Goal: Task Accomplishment & Management: Manage account settings

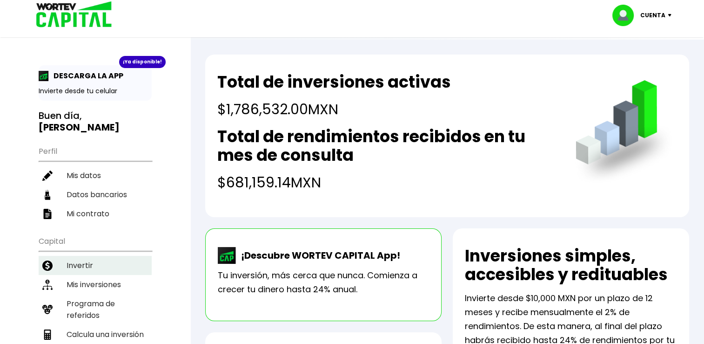
click at [76, 267] on li "Invertir" at bounding box center [95, 265] width 113 height 19
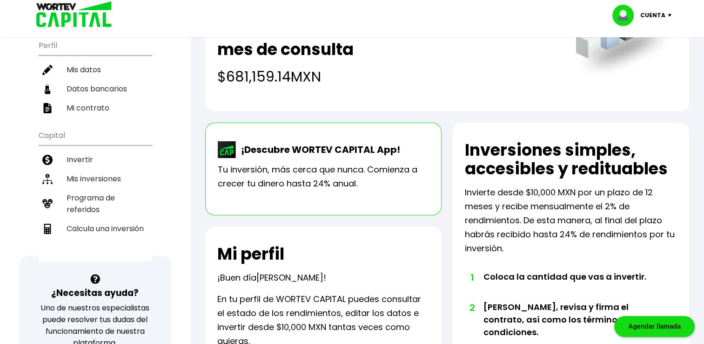
scroll to position [109, 0]
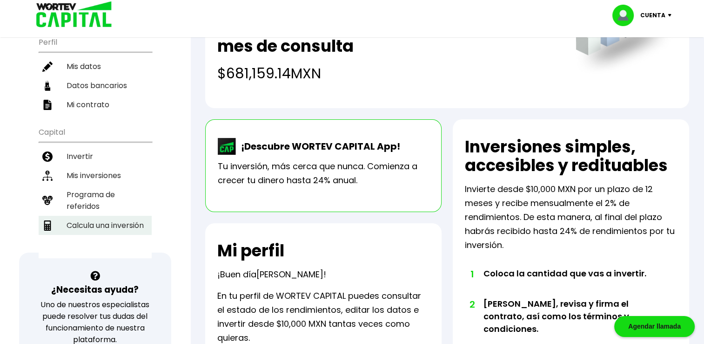
click at [124, 221] on li "Calcula una inversión" at bounding box center [95, 225] width 113 height 19
select select "1"
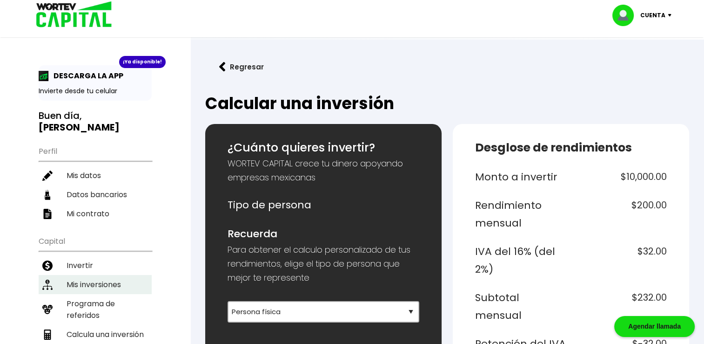
click at [108, 288] on li "Mis inversiones" at bounding box center [95, 284] width 113 height 19
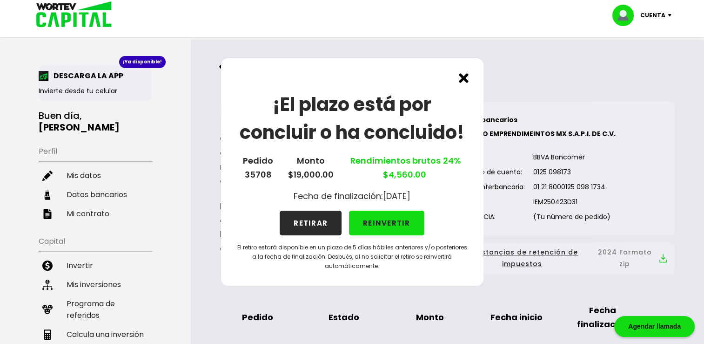
click at [393, 229] on button "REINVERTIR" at bounding box center [386, 222] width 75 height 25
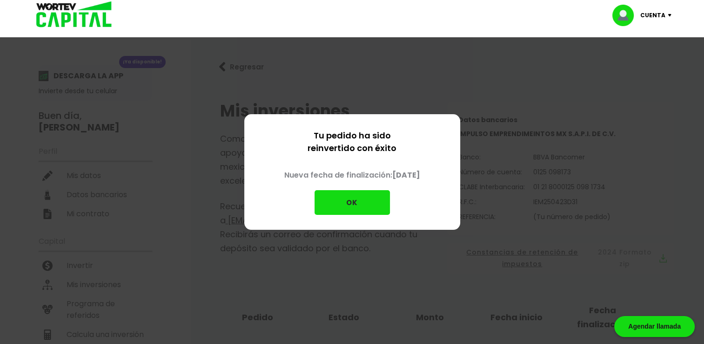
click at [371, 207] on button "OK" at bounding box center [352, 202] width 75 height 25
